Goal: Information Seeking & Learning: Learn about a topic

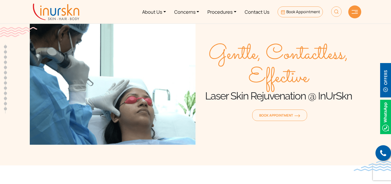
scroll to position [205, 0]
click at [40, 89] on img at bounding box center [113, 83] width 166 height 124
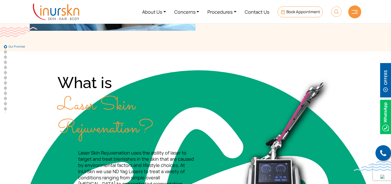
scroll to position [0, 0]
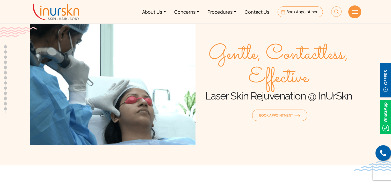
click at [363, 91] on section "Gentle, Contactless, Effective Laser Skin Rejuvenation @ InUrSkn Book Appointme…" at bounding box center [195, 78] width 391 height 176
drag, startPoint x: 207, startPoint y: 57, endPoint x: 254, endPoint y: 23, distance: 58.7
click at [286, 36] on div "Gentle, Contactless, Effective Laser Skin Rejuvenation @ InUrSkn Book Appointme…" at bounding box center [278, 83] width 166 height 124
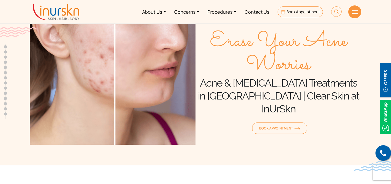
scroll to position [205, 0]
click at [334, 86] on h1 "Acne & [MEDICAL_DATA] Treatments in [GEOGRAPHIC_DATA] | Clear Skin at InUrSkn" at bounding box center [278, 96] width 166 height 39
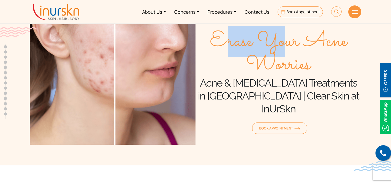
drag, startPoint x: 222, startPoint y: 48, endPoint x: 283, endPoint y: 36, distance: 63.0
type textarea "rase Yo"
click at [283, 36] on span "Erase Your Acne Worries" at bounding box center [278, 53] width 166 height 47
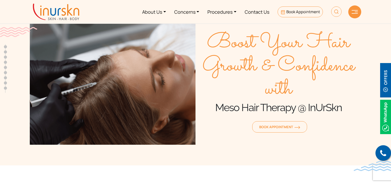
scroll to position [205, 0]
click at [371, 94] on section "Boost Your Hair Growth & Confidence with Meso Hair Therapy @ InUrSkn Book Appoi…" at bounding box center [195, 78] width 391 height 176
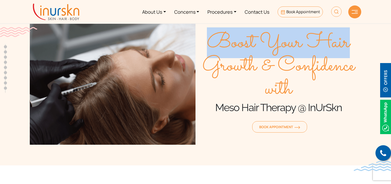
drag, startPoint x: 214, startPoint y: 50, endPoint x: 351, endPoint y: 48, distance: 136.9
type textarea "Boost Your Hair"
click at [351, 48] on span "Boost Your Hair Growth & Confidence with" at bounding box center [278, 66] width 166 height 70
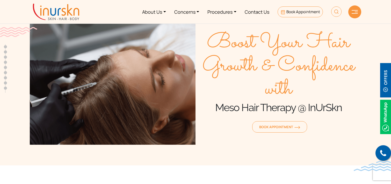
click at [285, 70] on span "Boost Your Hair Growth & Confidence with" at bounding box center [278, 66] width 166 height 70
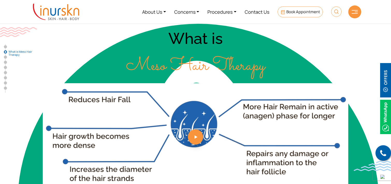
scroll to position [160, 0]
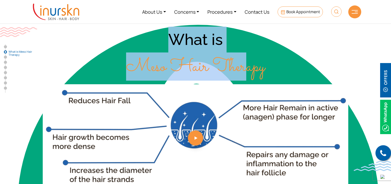
drag, startPoint x: 171, startPoint y: 40, endPoint x: 248, endPoint y: 65, distance: 81.6
click at [248, 65] on div "What is Meso Hair Therapy" at bounding box center [195, 54] width 331 height 54
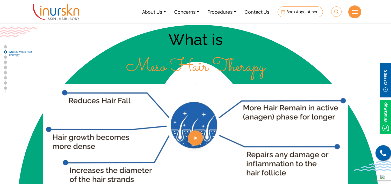
click at [265, 60] on div "What is Meso Hair Therapy" at bounding box center [195, 54] width 331 height 54
click at [79, 53] on div "What is Meso Hair Therapy" at bounding box center [195, 54] width 331 height 54
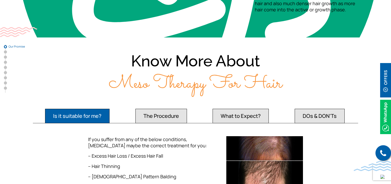
scroll to position [0, 0]
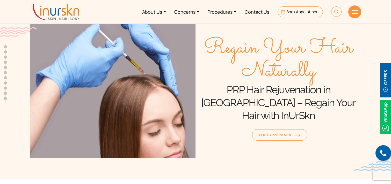
scroll to position [205, 0]
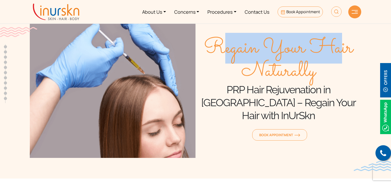
drag, startPoint x: 218, startPoint y: 58, endPoint x: 344, endPoint y: 50, distance: 126.1
type textarea "egain Your Ha"
click at [344, 50] on span "Regain Your Hair Naturally" at bounding box center [278, 60] width 166 height 47
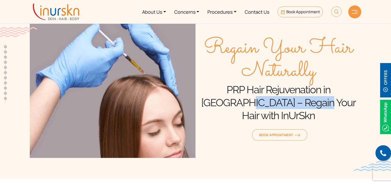
drag, startPoint x: 217, startPoint y: 111, endPoint x: 286, endPoint y: 109, distance: 69.6
click at [286, 109] on h1 "PRP Hair Rejuvenation in Mumbai – Regain Your Hair with InUrSkn" at bounding box center [278, 102] width 166 height 39
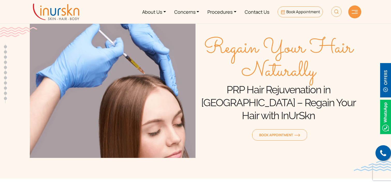
click at [230, 131] on div "Book Appointment" at bounding box center [278, 133] width 166 height 18
click at [272, 164] on section "Regain Your Hair Naturally PRP Hair Rejuvenation in Mumbai – Regain Your Hair w…" at bounding box center [195, 84] width 391 height 189
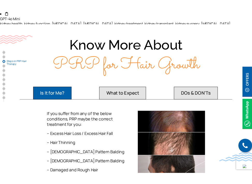
scroll to position [848, 0]
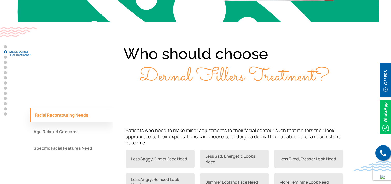
scroll to position [359, 0]
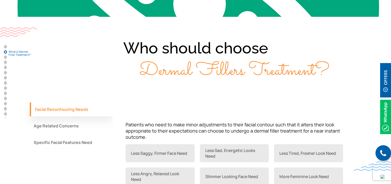
click at [148, 51] on div "Who should choose Dermal Fillers Treatment?" at bounding box center [195, 60] width 331 height 44
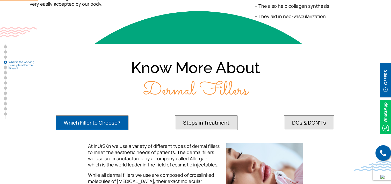
scroll to position [845, 0]
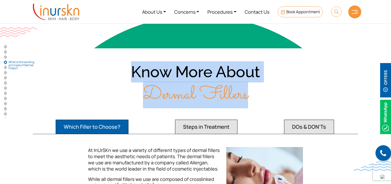
drag, startPoint x: 135, startPoint y: 74, endPoint x: 247, endPoint y: 94, distance: 114.1
type textarea "Know More About Dermal Fillers"
click at [247, 94] on div "Know More About Dermal Fillers" at bounding box center [195, 83] width 331 height 44
click at [260, 90] on div "Know More About Dermal Fillers" at bounding box center [195, 83] width 331 height 44
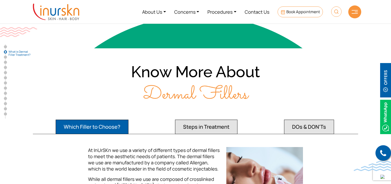
scroll to position [0, 0]
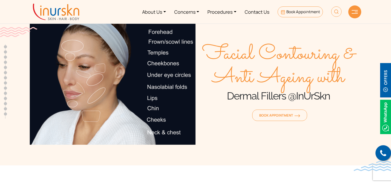
click at [97, 116] on img at bounding box center [113, 83] width 166 height 124
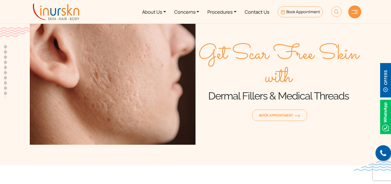
scroll to position [205, 0]
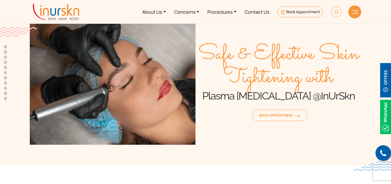
scroll to position [205, 0]
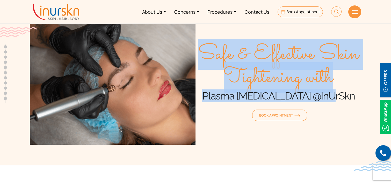
drag, startPoint x: 200, startPoint y: 49, endPoint x: 338, endPoint y: 94, distance: 145.4
type textarea "Safe & Effective Skin Tightening with Plasma Fibroblast @InUrSkn"
click at [338, 94] on div "Safe & Effective Skin Tightening with Plasma Fibroblast @InUrSkn Book Appointme…" at bounding box center [278, 83] width 166 height 124
copy div "Safe & Effective Skin Tightening with Plasma Fibroblast @InUrSkn"
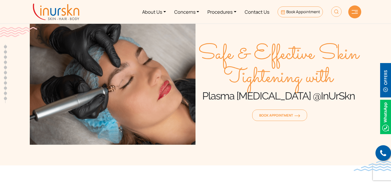
click at [232, 116] on div "Book Appointment" at bounding box center [278, 114] width 166 height 18
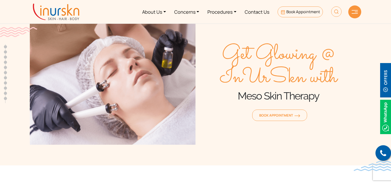
scroll to position [205, 0]
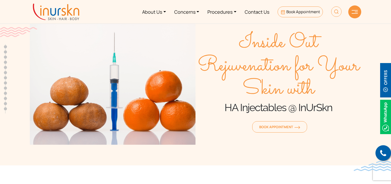
scroll to position [205, 0]
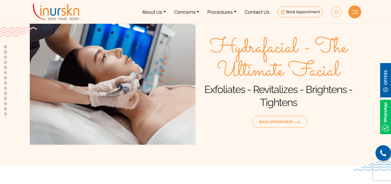
scroll to position [205, 0]
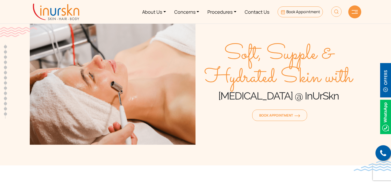
scroll to position [205, 0]
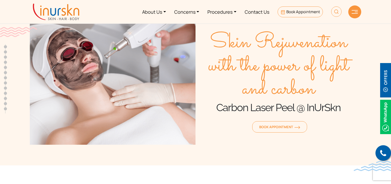
scroll to position [205, 0]
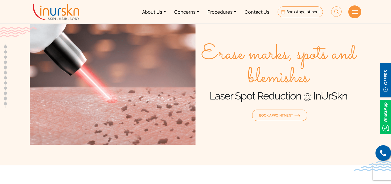
scroll to position [205, 0]
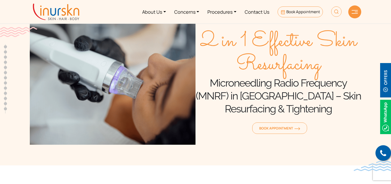
scroll to position [205, 0]
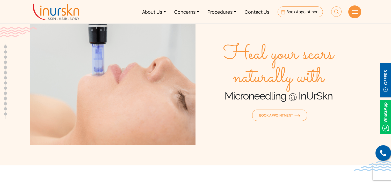
scroll to position [205, 0]
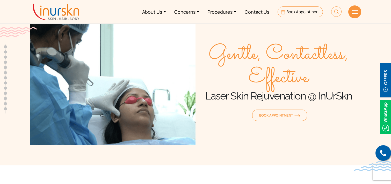
scroll to position [205, 0]
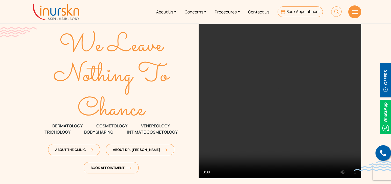
click at [153, 127] on span "VENEREOLOGY" at bounding box center [155, 126] width 29 height 6
click at [62, 125] on span "DERMATOLOGY" at bounding box center [67, 126] width 30 height 6
drag, startPoint x: 111, startPoint y: 125, endPoint x: 64, endPoint y: 134, distance: 47.9
type textarea "TOLOGY VENEREOLOGY TRICHOLO"
click at [64, 134] on div "We Leave Nothing To Chance DERMATOLOGY COSMETOLOGY VENEREOLOGY TRICHOLOGY Body …" at bounding box center [111, 100] width 163 height 155
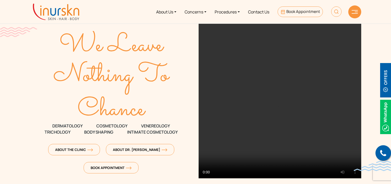
click at [39, 113] on icon "Chance" at bounding box center [111, 105] width 163 height 21
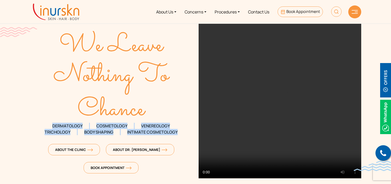
drag, startPoint x: 49, startPoint y: 122, endPoint x: 177, endPoint y: 133, distance: 128.0
click at [177, 133] on div "We Leave Nothing To Chance DERMATOLOGY COSMETOLOGY VENEREOLOGY TRICHOLOGY Body …" at bounding box center [111, 100] width 163 height 155
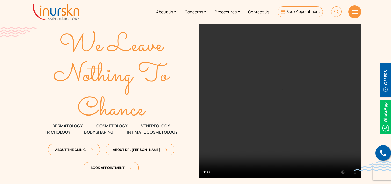
click at [0, 99] on section "We Leave Nothing To Chance DERMATOLOGY COSMETOLOGY" at bounding box center [195, 93] width 391 height 186
click at [69, 127] on span "DERMATOLOGY" at bounding box center [67, 126] width 30 height 6
click at [102, 122] on div "We Leave Nothing To Chance DERMATOLOGY COSMETOLOGY VENEREOLOGY TRICHOLOGY Body …" at bounding box center [111, 100] width 163 height 155
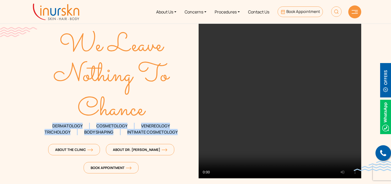
drag, startPoint x: 50, startPoint y: 123, endPoint x: 178, endPoint y: 130, distance: 128.1
click at [178, 130] on div "We Leave Nothing To Chance DERMATOLOGY COSMETOLOGY VENEREOLOGY TRICHOLOGY Body …" at bounding box center [111, 100] width 163 height 155
copy div "DERMATOLOGY COSMETOLOGY VENEREOLOGY TRICHOLOGY Body Shaping Intimate Cosmetology"
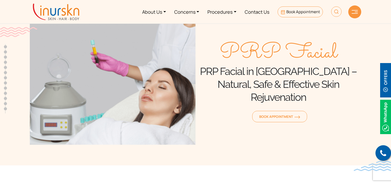
scroll to position [205, 0]
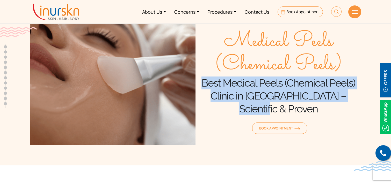
drag, startPoint x: 203, startPoint y: 89, endPoint x: 358, endPoint y: 99, distance: 154.9
type textarea "Best Medical Peels (Chemical Peels) Clinic in [GEOGRAPHIC_DATA] – Scientific & …"
click at [358, 99] on h1 "Best Medical Peels (Chemical Peels) Clinic in [GEOGRAPHIC_DATA] – Scientific & …" at bounding box center [278, 96] width 166 height 39
copy h1 "Best Medical Peels (Chemical Peels) Clinic in [GEOGRAPHIC_DATA] – Scientific & …"
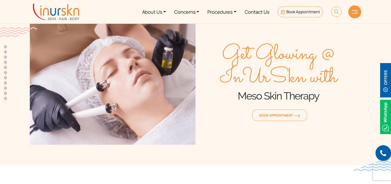
scroll to position [205, 0]
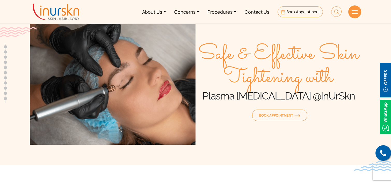
scroll to position [205, 0]
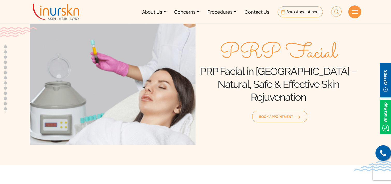
scroll to position [205, 0]
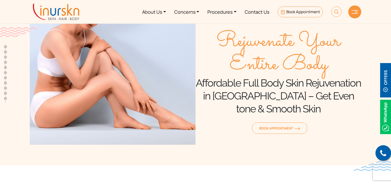
scroll to position [205, 0]
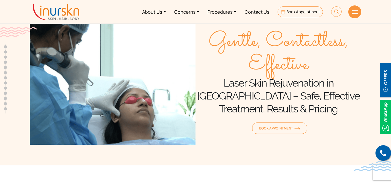
scroll to position [205, 0]
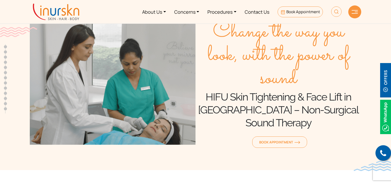
scroll to position [205, 0]
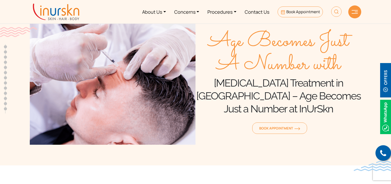
scroll to position [205, 0]
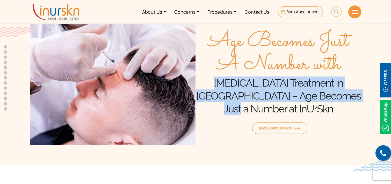
drag, startPoint x: 206, startPoint y: 89, endPoint x: 356, endPoint y: 99, distance: 150.7
type textarea "Botox Treatment in Mumbai – Age Becomes Just a Number at InUrSkn"
click at [356, 99] on h1 "Botox Treatment in Mumbai – Age Becomes Just a Number at InUrSkn" at bounding box center [278, 96] width 166 height 39
copy h1 "Botox Treatment in Mumbai – Age Becomes Just a Number at InUrSkn"
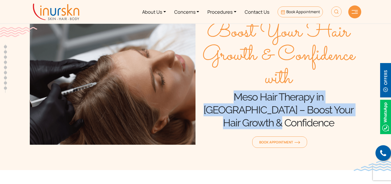
scroll to position [205, 0]
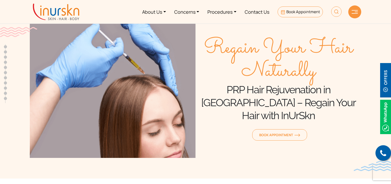
scroll to position [205, 0]
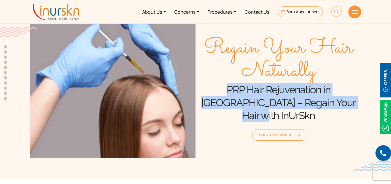
drag, startPoint x: 205, startPoint y: 96, endPoint x: 341, endPoint y: 114, distance: 137.7
type textarea "PRP Hair Rejuvenation in [GEOGRAPHIC_DATA] – Regain Your Hair with InUrSkn"
click at [341, 114] on h1 "PRP Hair Rejuvenation in [GEOGRAPHIC_DATA] – Regain Your Hair with InUrSkn" at bounding box center [278, 102] width 166 height 39
copy h1 "PRP Hair Rejuvenation in [GEOGRAPHIC_DATA] – Regain Your Hair with InUrSkn"
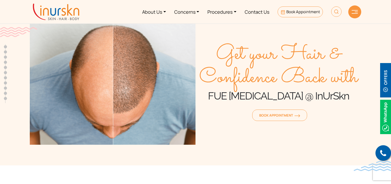
scroll to position [205, 0]
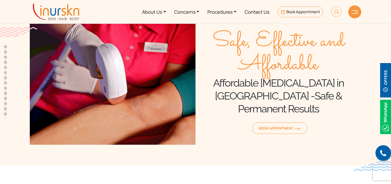
scroll to position [205, 0]
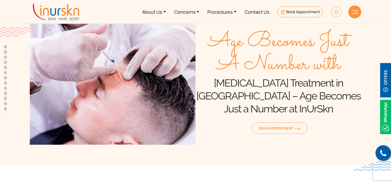
scroll to position [205, 0]
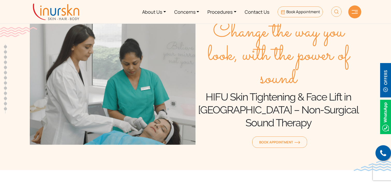
scroll to position [205, 0]
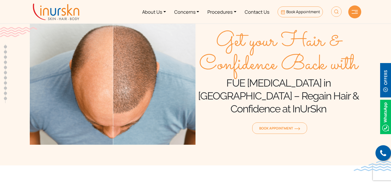
scroll to position [205, 0]
